Goal: Navigation & Orientation: Find specific page/section

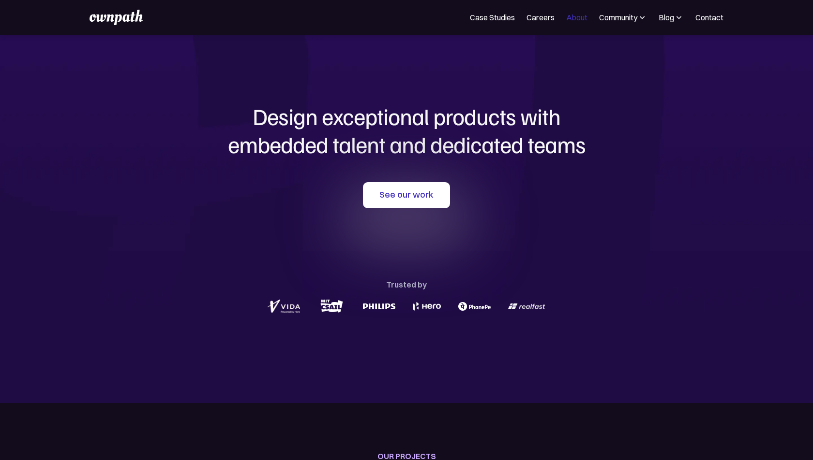
click at [576, 16] on link "About" at bounding box center [576, 18] width 21 height 12
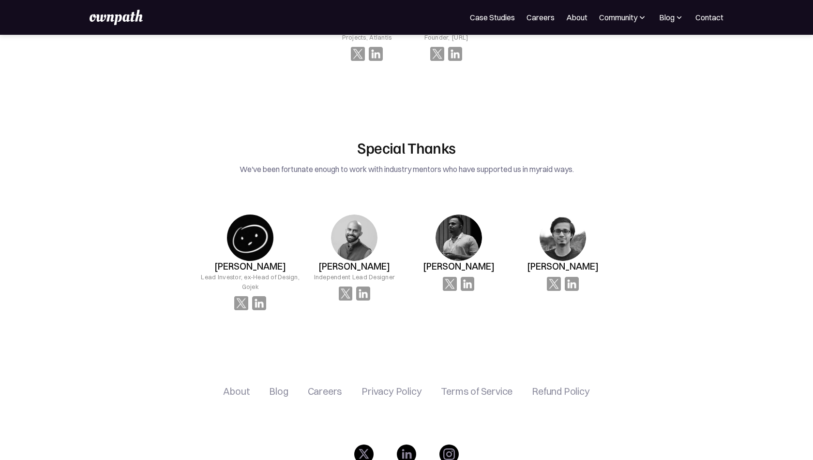
scroll to position [1587, 0]
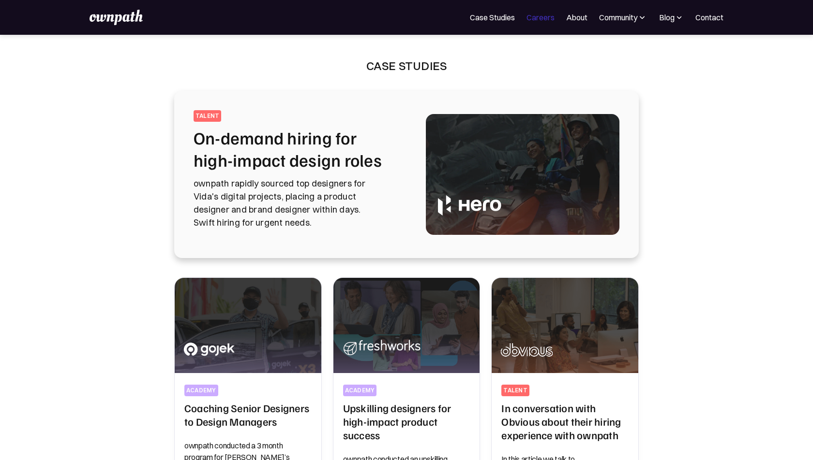
click at [539, 16] on link "Careers" at bounding box center [540, 18] width 28 height 12
